Goal: Task Accomplishment & Management: Use online tool/utility

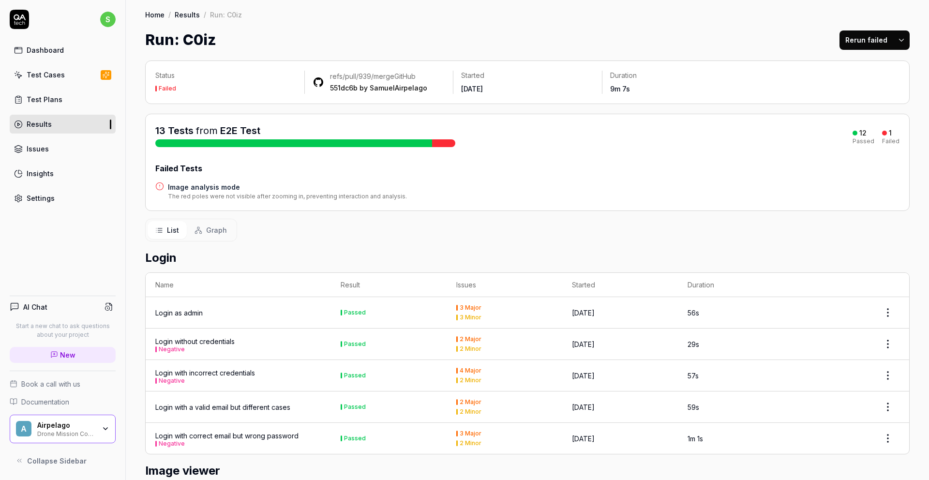
scroll to position [352, 0]
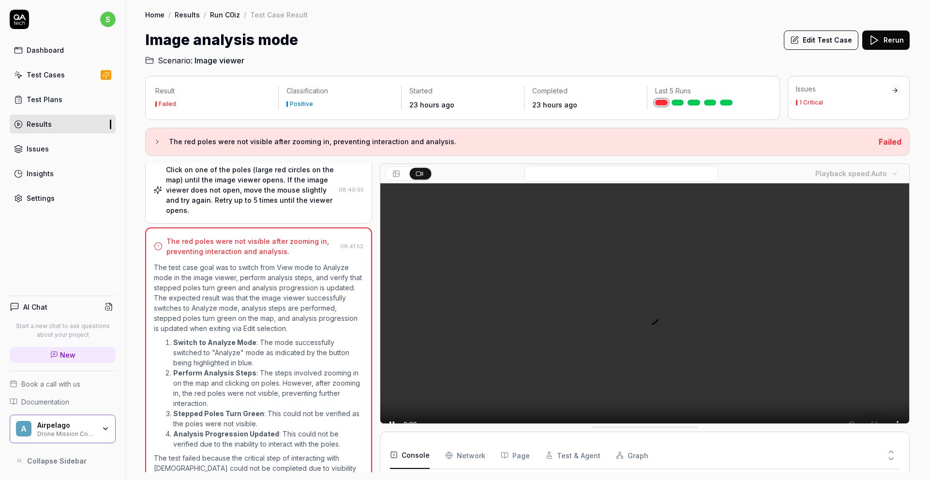
scroll to position [146, 0]
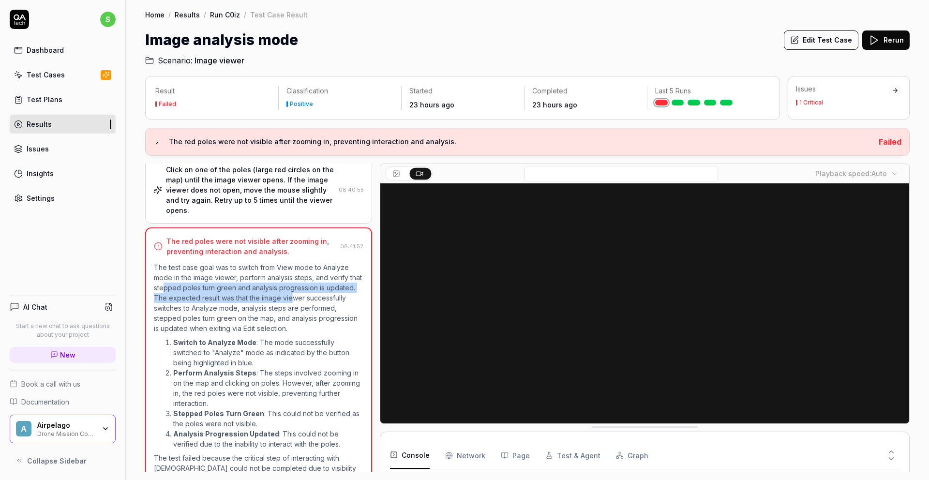
drag, startPoint x: 166, startPoint y: 275, endPoint x: 290, endPoint y: 288, distance: 125.1
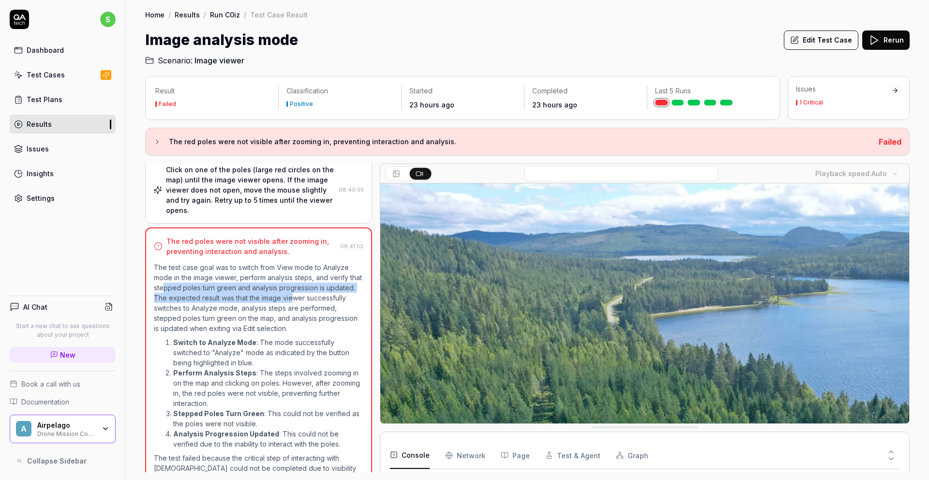
click at [290, 288] on p "The test case goal was to switch from View mode to Analyze mode in the image vi…" at bounding box center [259, 297] width 210 height 71
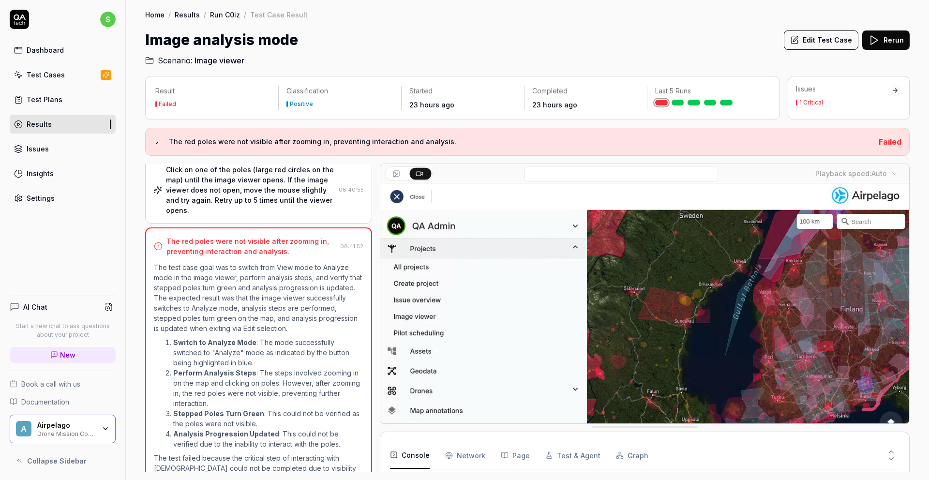
click at [229, 286] on p "The test case goal was to switch from View mode to Analyze mode in the image vi…" at bounding box center [259, 297] width 210 height 71
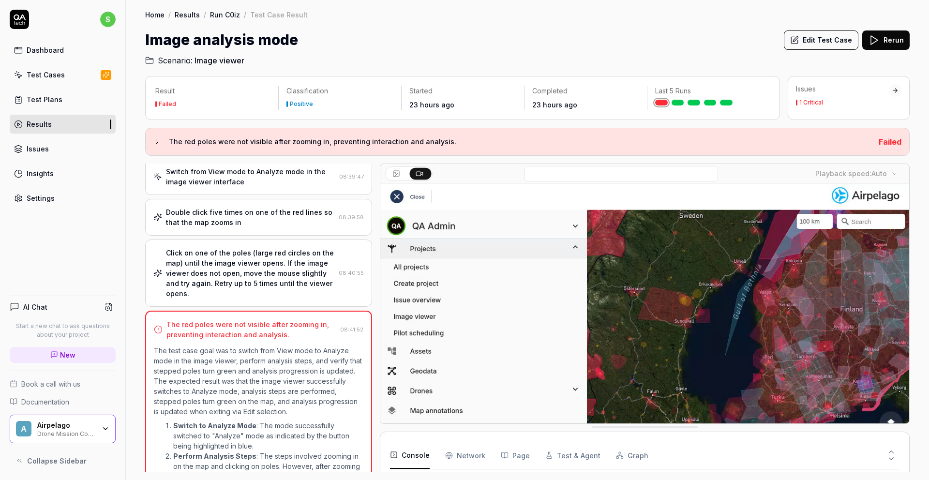
scroll to position [157, 0]
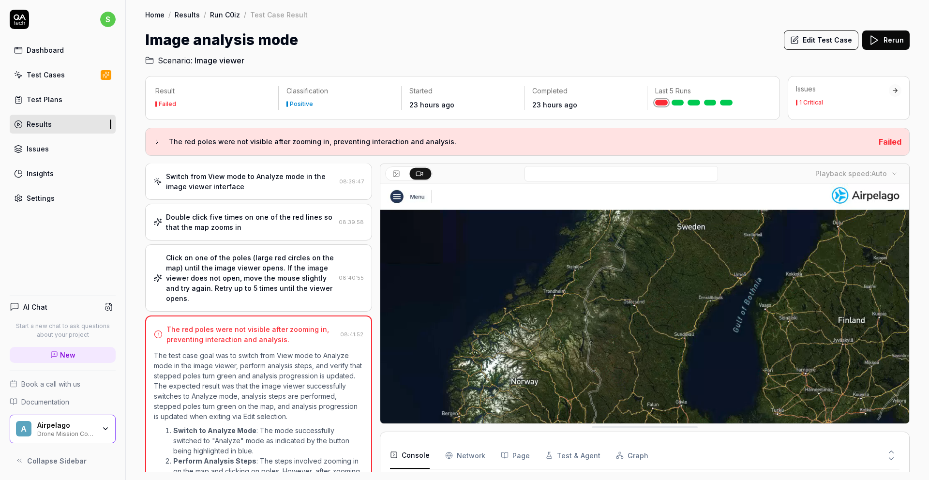
click at [881, 45] on button "Rerun" at bounding box center [885, 39] width 47 height 19
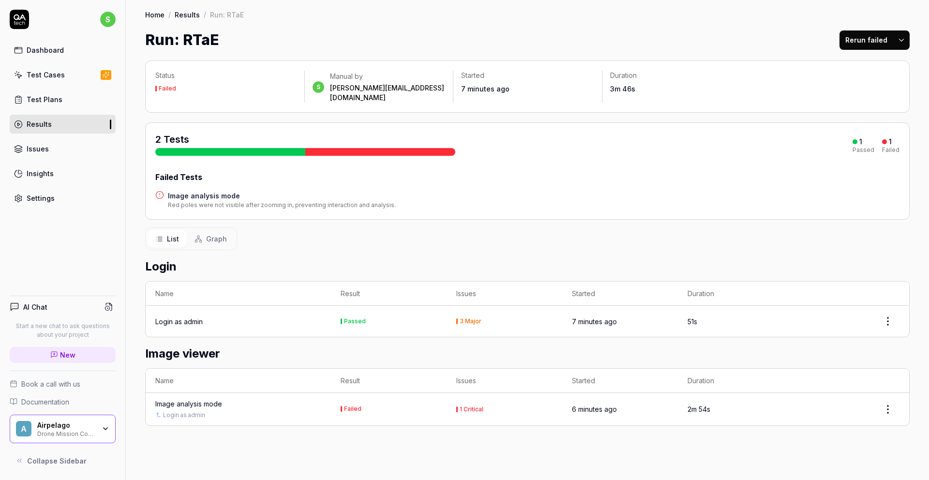
click at [281, 438] on div "Status Failed s Manual by samuel.larsson@airpelago.com Started 7 minutes ago Du…" at bounding box center [527, 265] width 803 height 429
click at [198, 399] on div "Image analysis mode" at bounding box center [188, 404] width 67 height 10
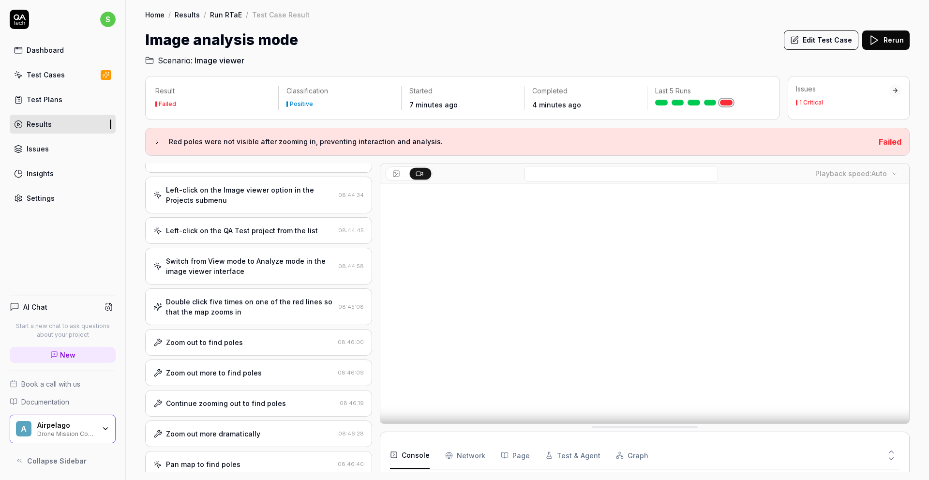
scroll to position [47, 0]
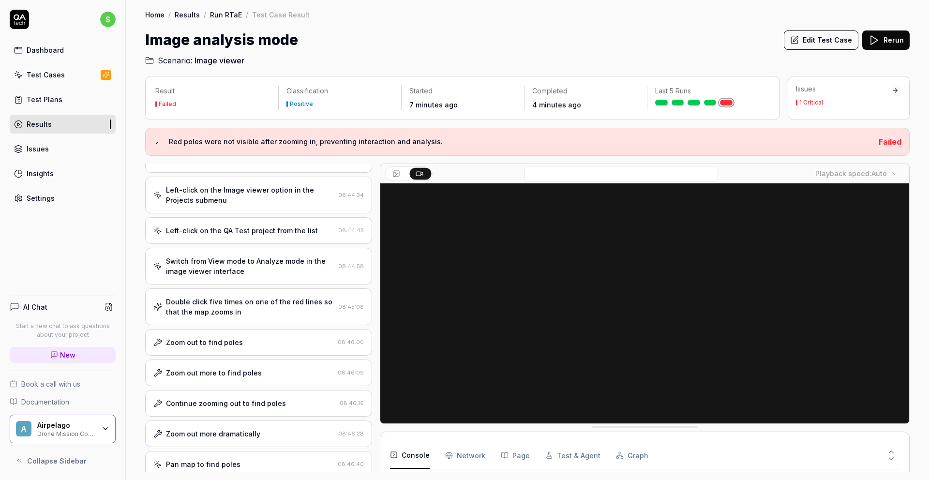
click at [244, 317] on div "Double click five times on one of the red lines so that the map zooms in" at bounding box center [250, 307] width 168 height 20
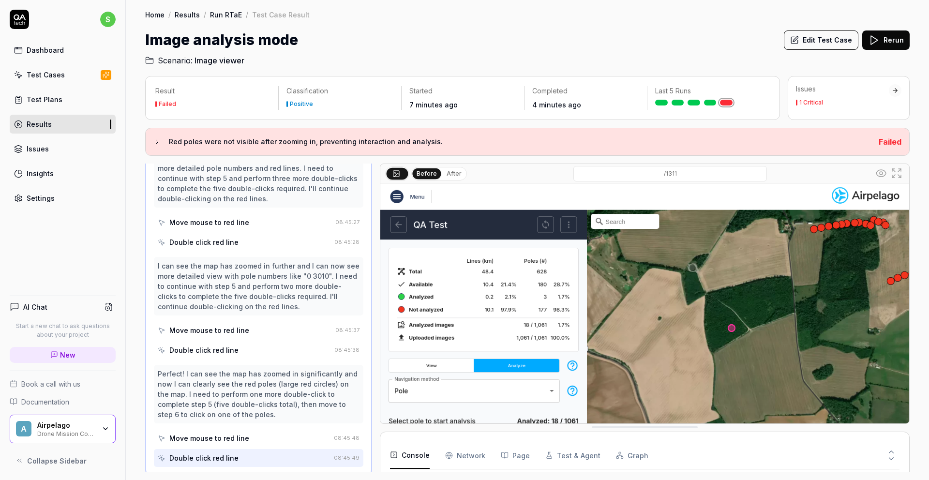
scroll to position [515, 0]
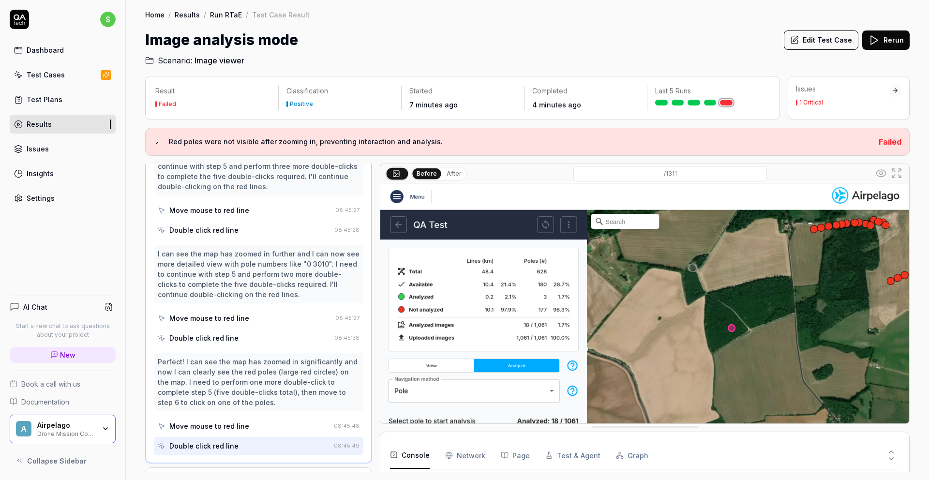
click at [221, 292] on div "I can see the map has zoomed in further and I can now see more detailed view wi…" at bounding box center [259, 274] width 202 height 51
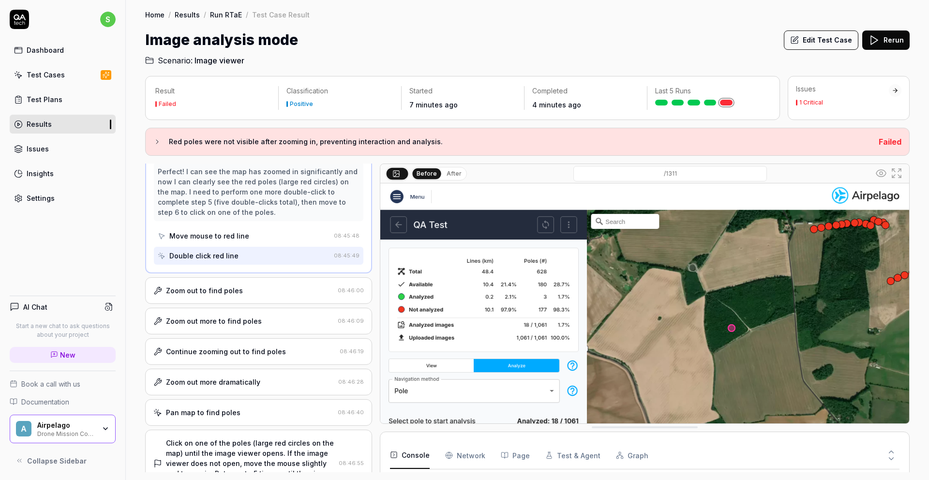
scroll to position [770, 0]
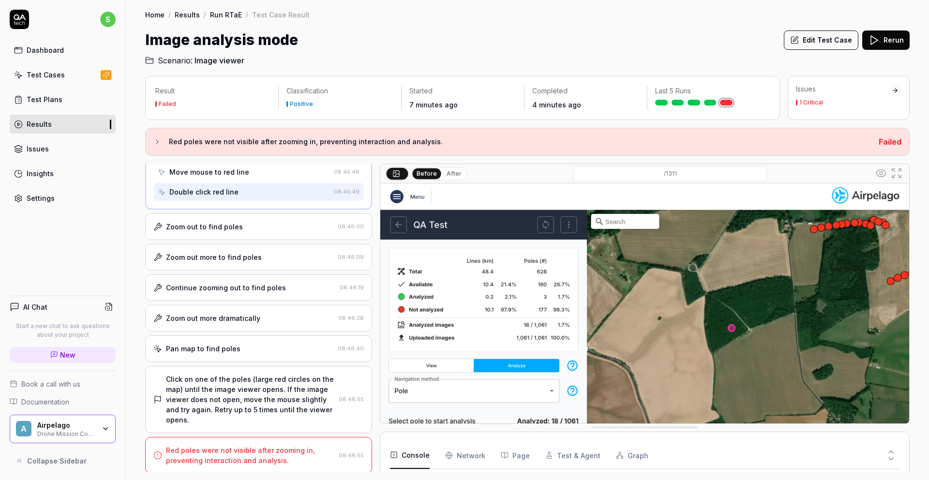
click at [229, 456] on div "Red poles were not visible after zooming in, preventing interaction and analysi…" at bounding box center [250, 455] width 169 height 20
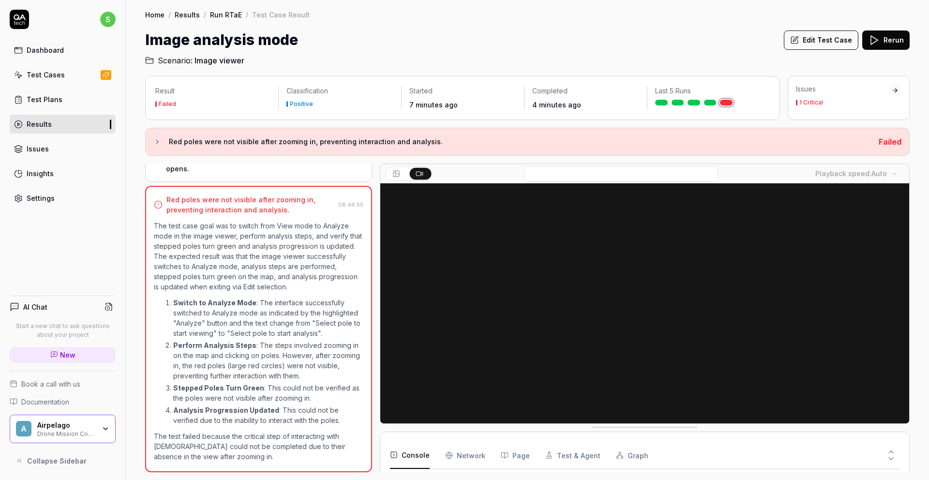
scroll to position [91, 0]
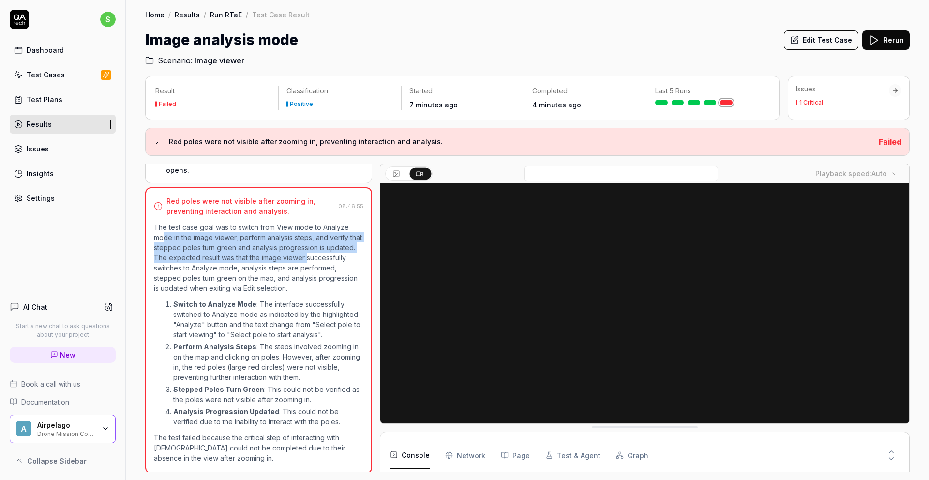
drag, startPoint x: 165, startPoint y: 235, endPoint x: 305, endPoint y: 258, distance: 142.7
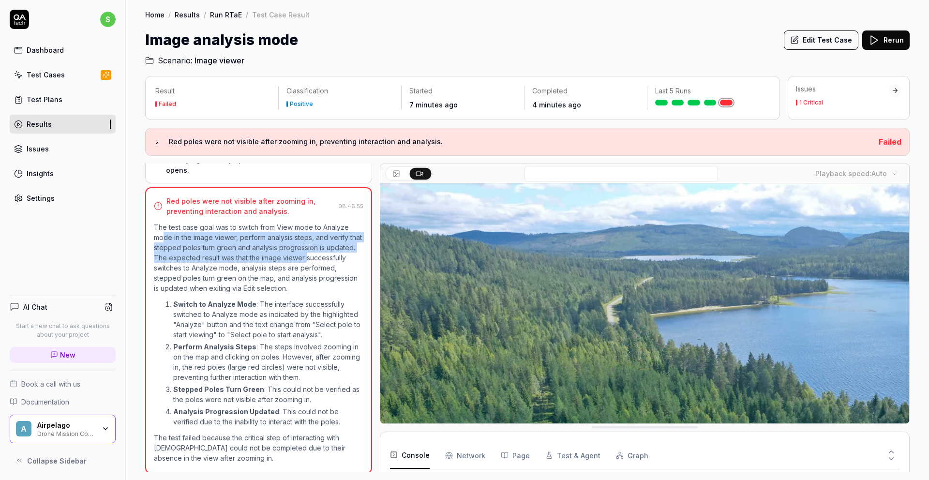
click at [305, 258] on p "The test case goal was to switch from View mode to Analyze mode in the image vi…" at bounding box center [259, 257] width 210 height 71
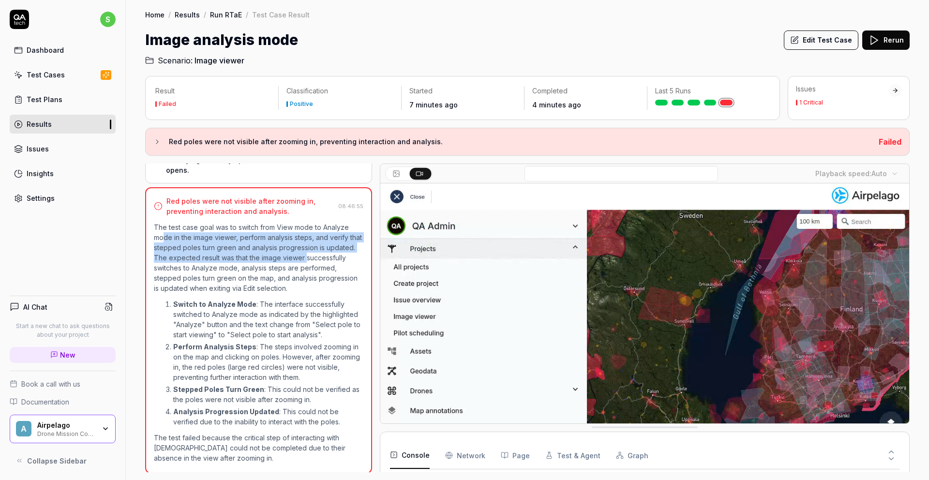
click at [184, 247] on p "The test case goal was to switch from View mode to Analyze mode in the image vi…" at bounding box center [259, 257] width 210 height 71
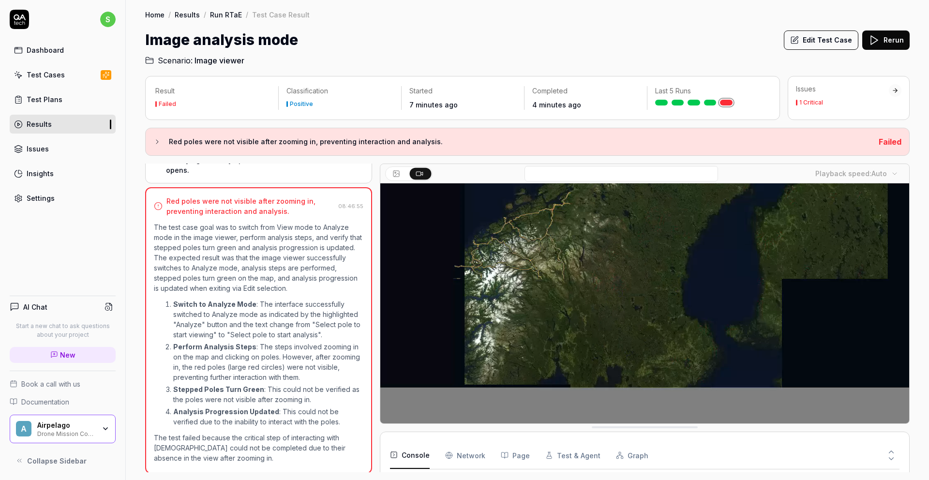
scroll to position [0, 0]
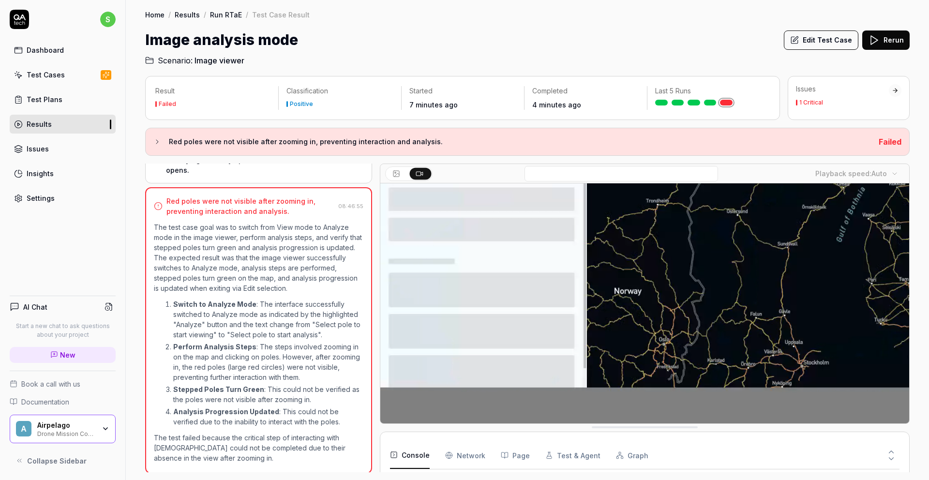
drag, startPoint x: 440, startPoint y: 428, endPoint x: 456, endPoint y: 555, distance: 127.3
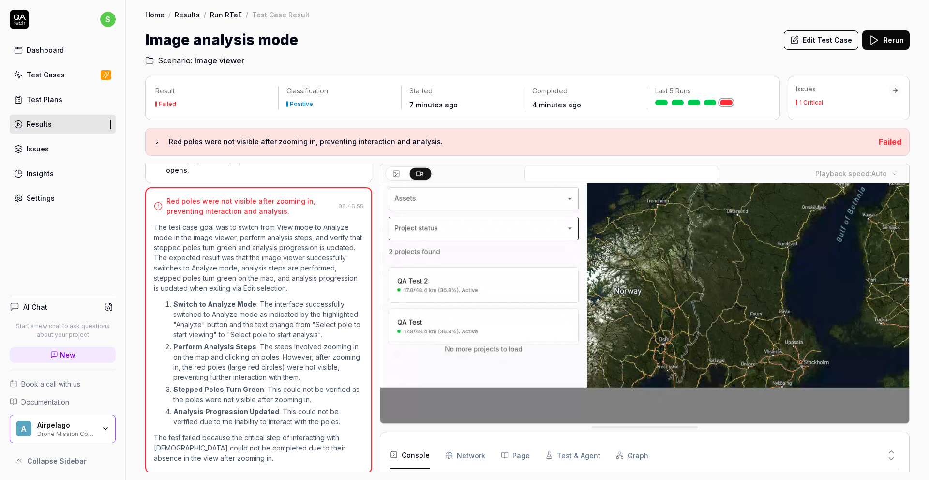
click at [456, 480] on html "s Dashboard Test Cases Test Plans Results Issues Insights Settings AI Chat Star…" at bounding box center [464, 240] width 929 height 480
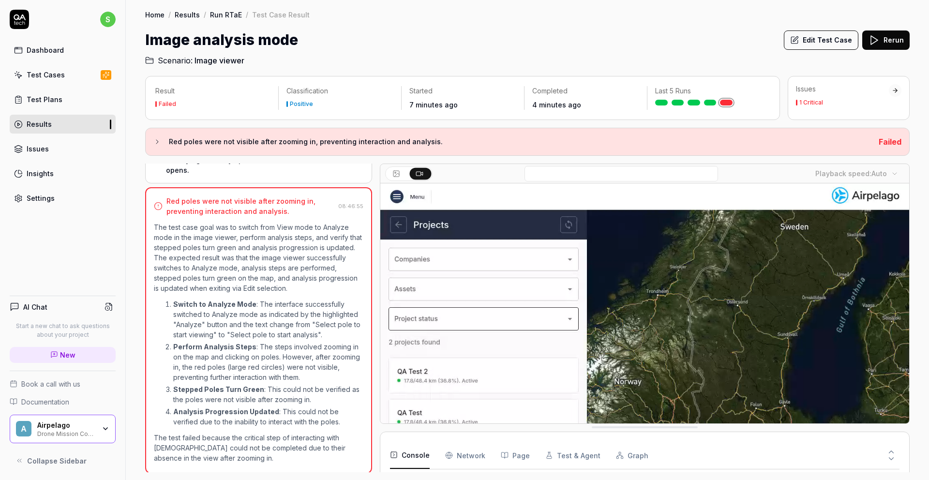
scroll to position [11, 0]
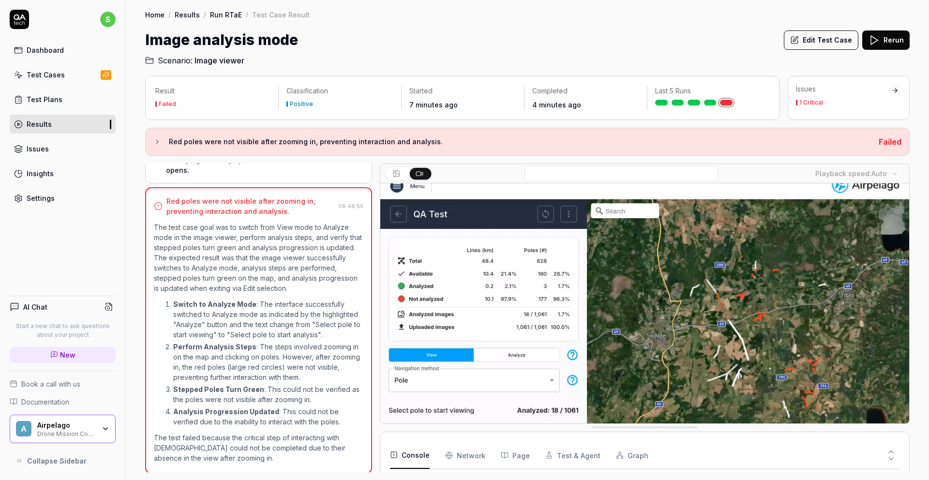
click at [396, 173] on circle at bounding box center [395, 172] width 1 height 1
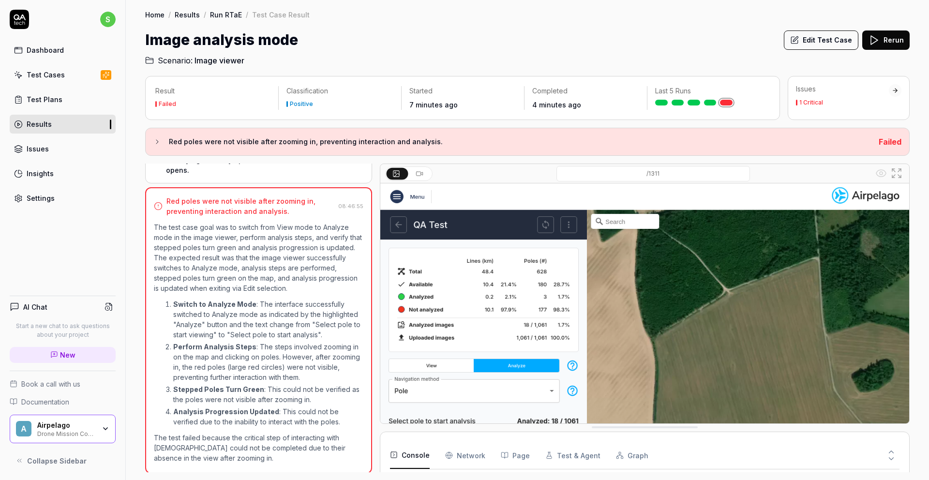
scroll to position [91, 0]
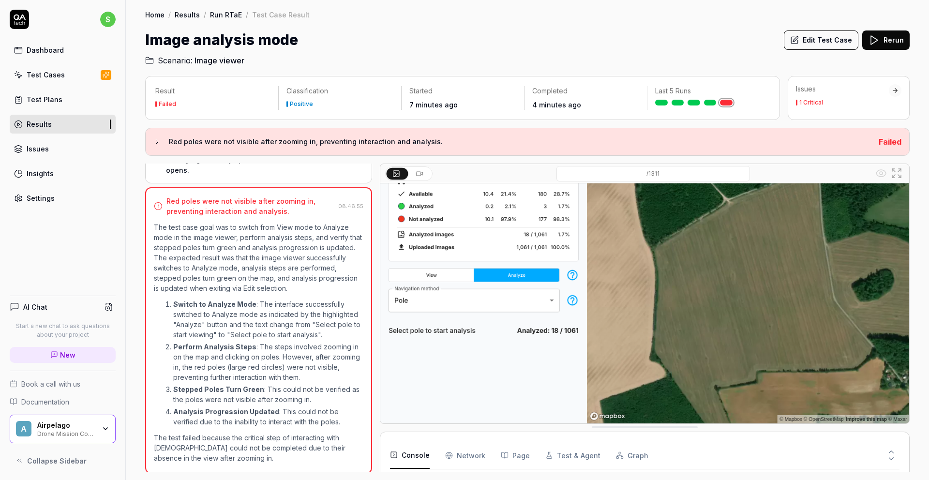
click at [658, 175] on input at bounding box center [654, 173] width 194 height 15
click at [564, 268] on img at bounding box center [644, 258] width 529 height 331
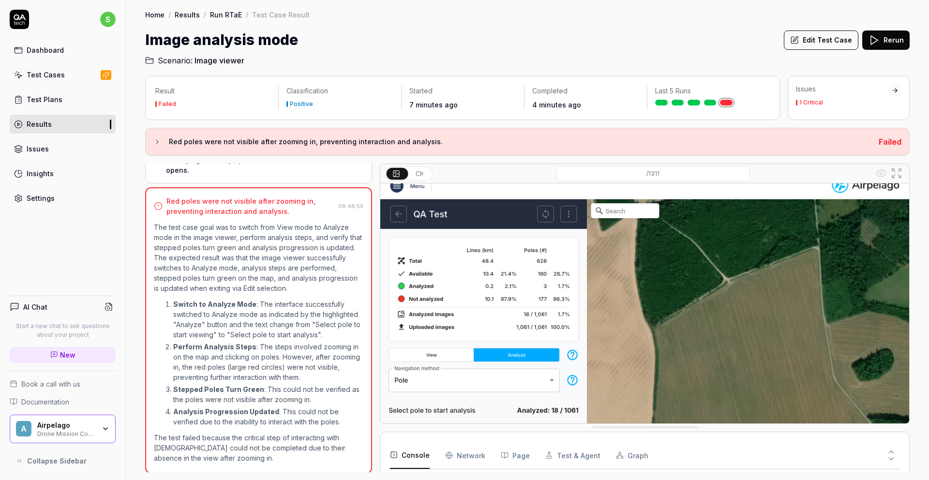
scroll to position [0, 0]
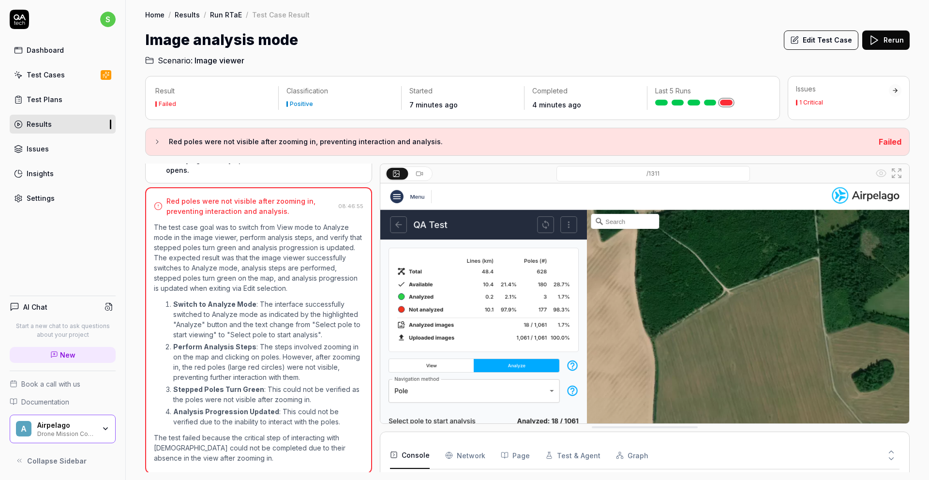
click at [616, 222] on img at bounding box center [644, 348] width 529 height 331
click at [631, 171] on input at bounding box center [654, 173] width 194 height 15
click at [562, 266] on img at bounding box center [644, 348] width 529 height 331
click at [421, 172] on icon at bounding box center [420, 174] width 8 height 8
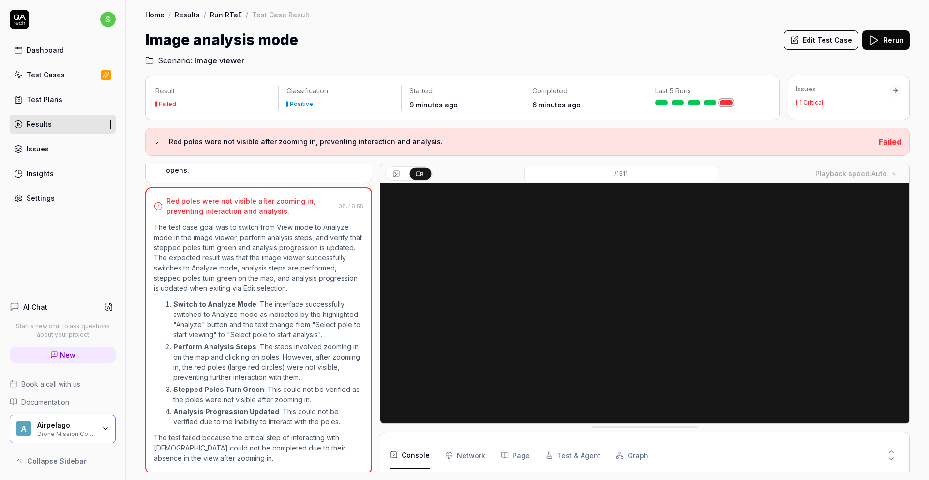
click at [883, 39] on button "Rerun" at bounding box center [885, 39] width 47 height 19
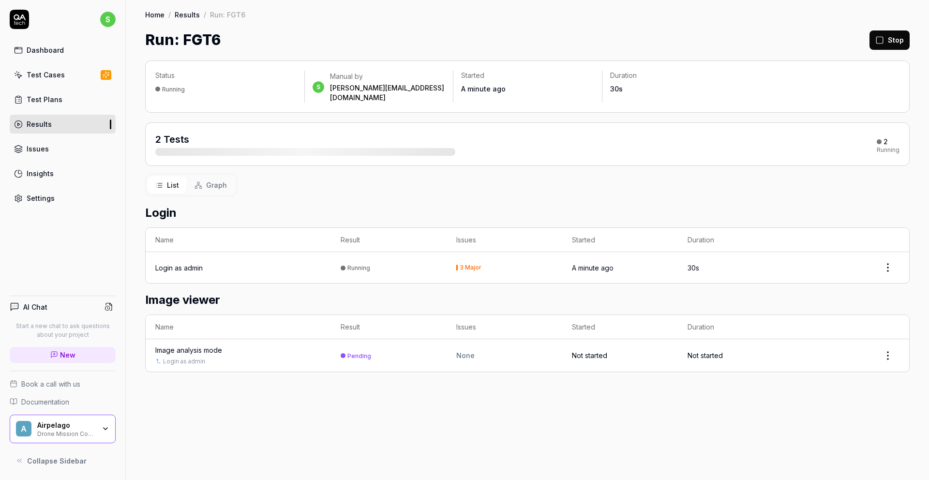
click at [206, 180] on span "Graph" at bounding box center [216, 185] width 21 height 10
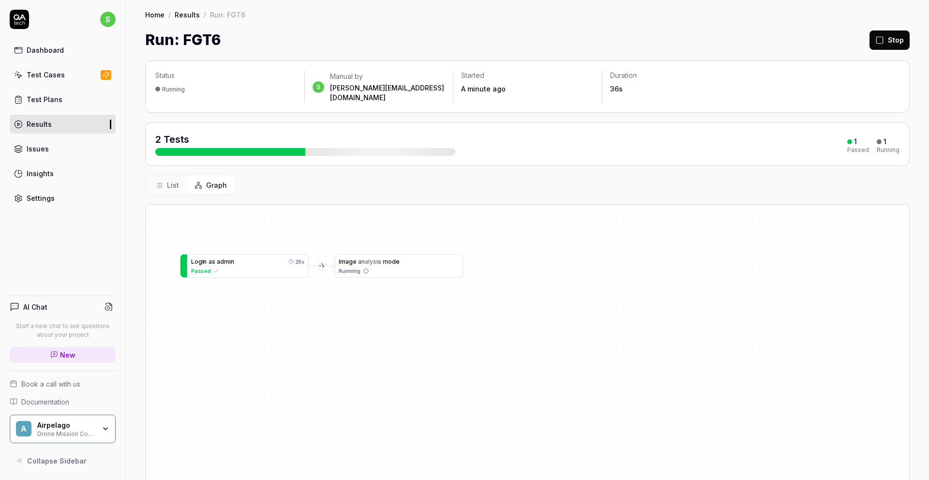
drag, startPoint x: 276, startPoint y: 281, endPoint x: 301, endPoint y: 320, distance: 46.7
click at [301, 320] on div "L o g i n a s a d m i n 28s Passed I m a g e a n a l y s i s m o d e Running" at bounding box center [528, 396] width 764 height 383
drag, startPoint x: 263, startPoint y: 255, endPoint x: 257, endPoint y: 254, distance: 6.8
click at [257, 254] on div "L o g i n a s a d m i n 28s" at bounding box center [247, 254] width 113 height 9
drag, startPoint x: 378, startPoint y: 308, endPoint x: 370, endPoint y: 312, distance: 8.5
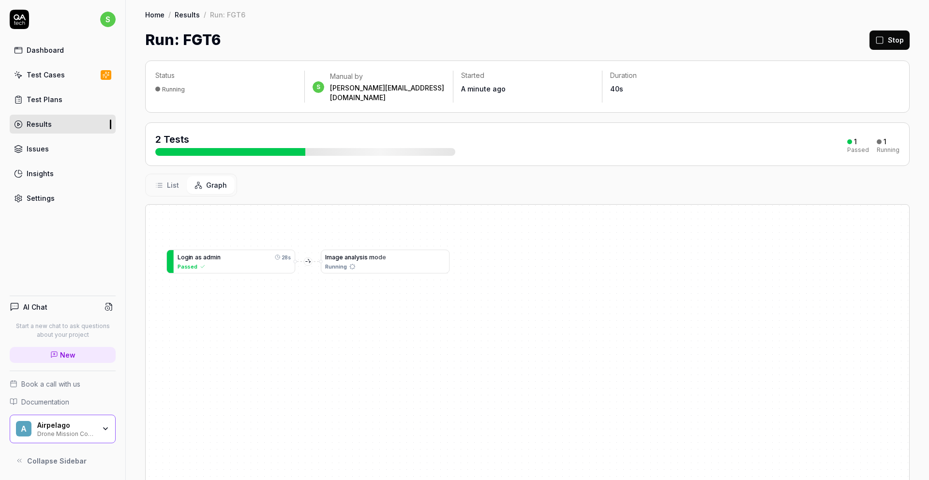
click at [370, 312] on div "L o g i n a s a d m i n 28s Passed I m a g e a n a l y s i s m o d e Running" at bounding box center [528, 396] width 764 height 383
click at [360, 260] on span "s" at bounding box center [360, 263] width 3 height 7
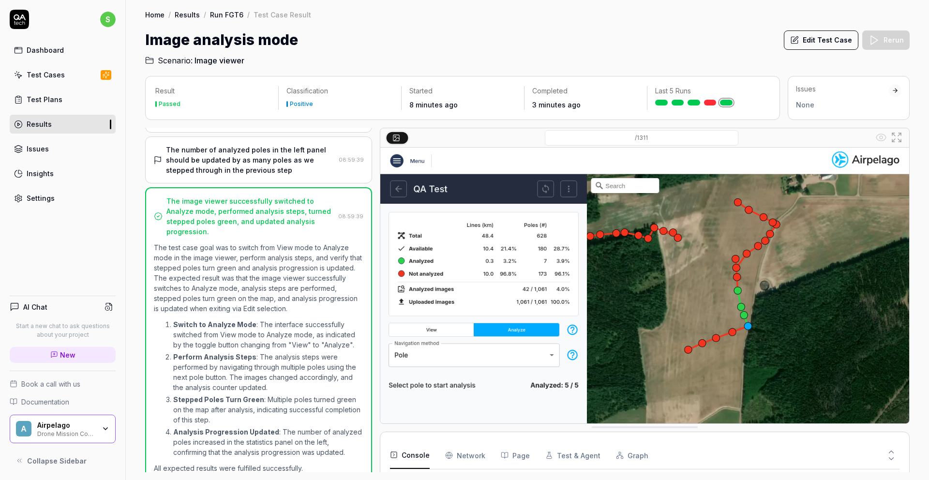
scroll to position [166, 0]
click at [671, 69] on p "ID: k26nN3hZYEtt Status: COMPLETED . PASSED 22 hours ago" at bounding box center [674, 76] width 89 height 30
click at [676, 101] on link at bounding box center [678, 103] width 13 height 6
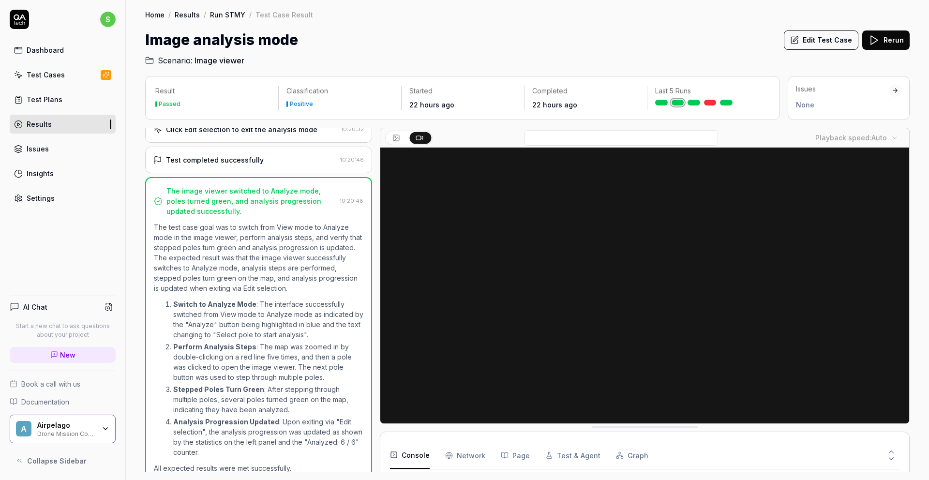
scroll to position [371, 0]
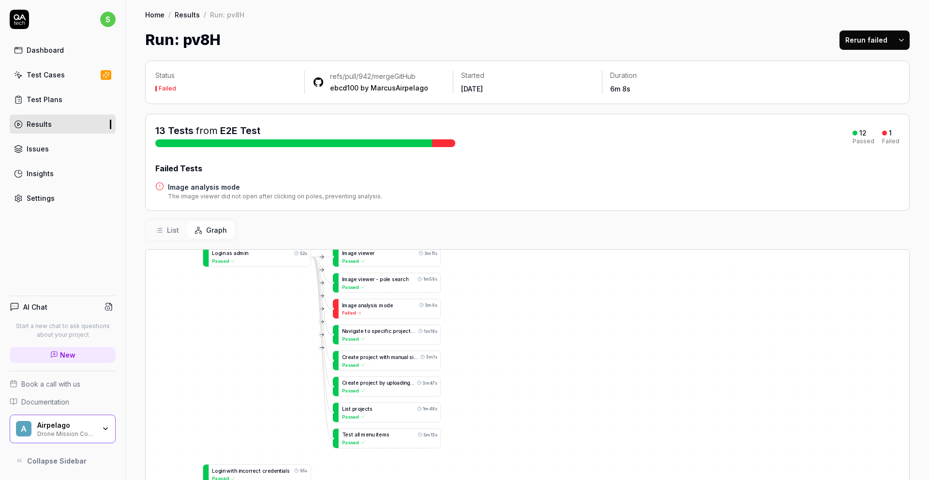
drag, startPoint x: 508, startPoint y: 353, endPoint x: 527, endPoint y: 332, distance: 28.5
click at [527, 332] on div "L o g i n w i t h i n c o r r e c t c r e d e n t i a l s 55s Passed L o g i n …" at bounding box center [528, 441] width 764 height 383
